Goal: Task Accomplishment & Management: Complete application form

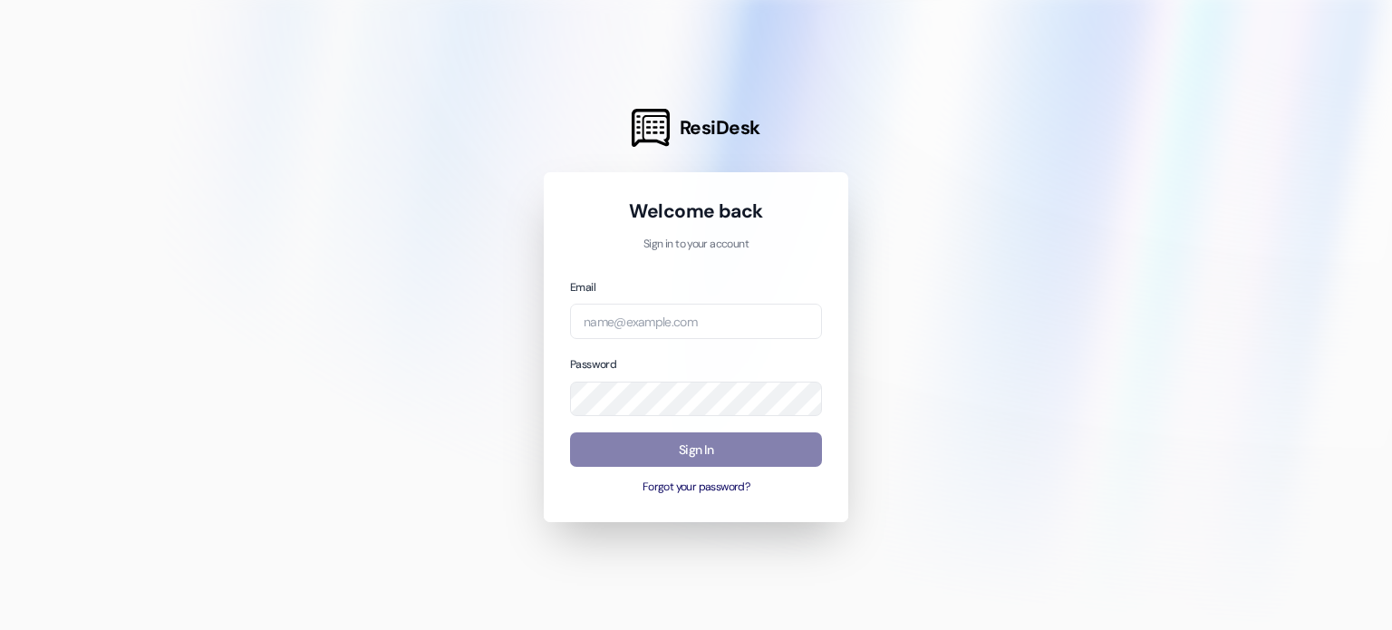
click at [678, 119] on div at bounding box center [696, 315] width 1392 height 630
click at [693, 122] on span "ResiDesk" at bounding box center [720, 127] width 81 height 25
click at [645, 329] on input "email" at bounding box center [696, 321] width 252 height 35
click at [641, 325] on input "email" at bounding box center [696, 321] width 252 height 35
